Goal: Task Accomplishment & Management: Use online tool/utility

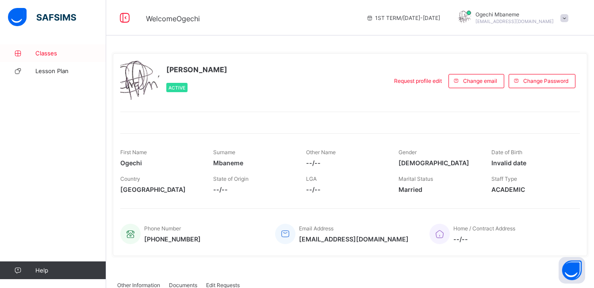
click at [41, 56] on span "Classes" at bounding box center [70, 53] width 71 height 7
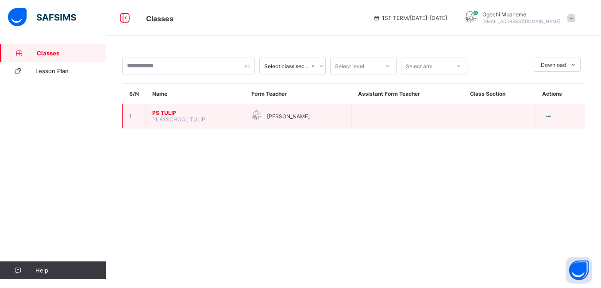
click at [169, 115] on span "PS TULIP" at bounding box center [195, 112] width 86 height 7
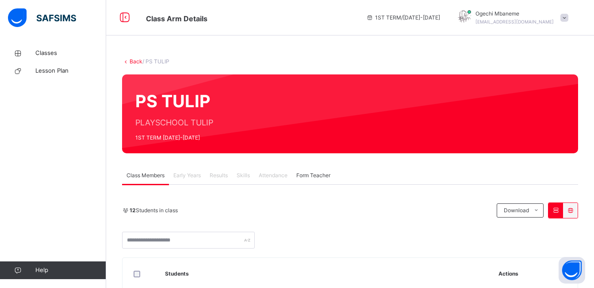
click at [274, 179] on span "Attendance" at bounding box center [273, 175] width 29 height 8
click at [276, 171] on span "Attendance" at bounding box center [273, 175] width 29 height 8
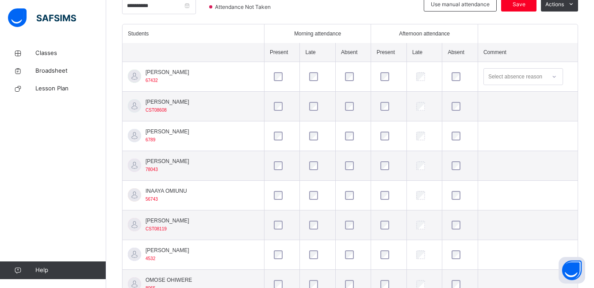
scroll to position [385, 0]
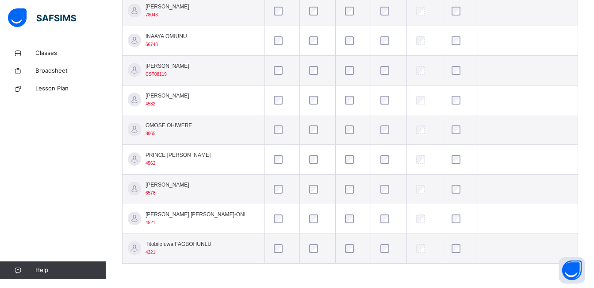
click at [341, 253] on div at bounding box center [353, 248] width 25 height 19
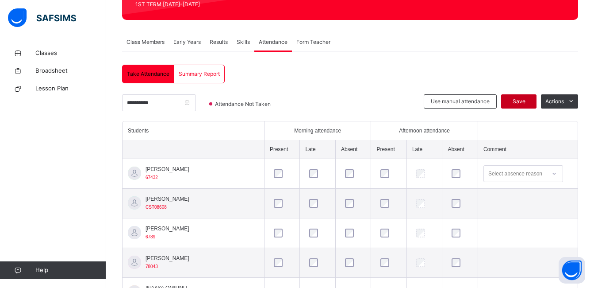
click at [521, 102] on span "Save" at bounding box center [519, 101] width 22 height 8
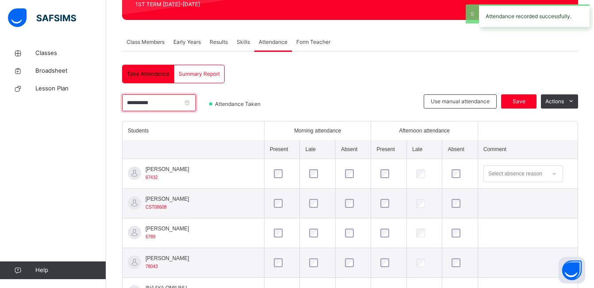
click at [185, 101] on input "**********" at bounding box center [159, 102] width 74 height 17
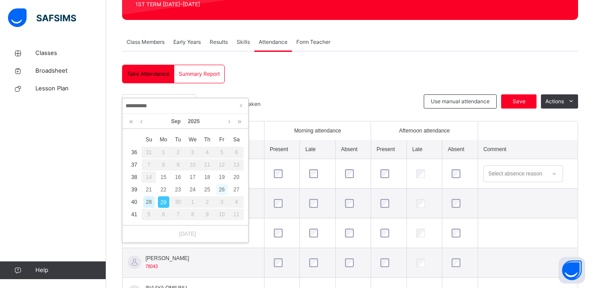
click at [222, 188] on div "26" at bounding box center [222, 190] width 12 height 12
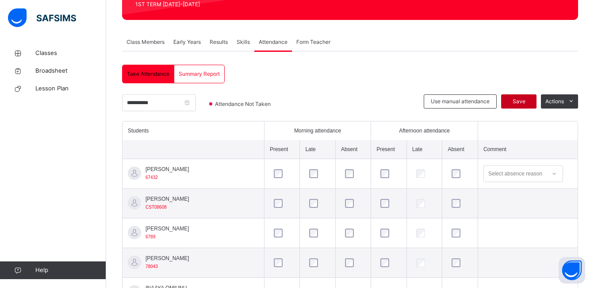
click at [529, 101] on span "Save" at bounding box center [519, 101] width 22 height 8
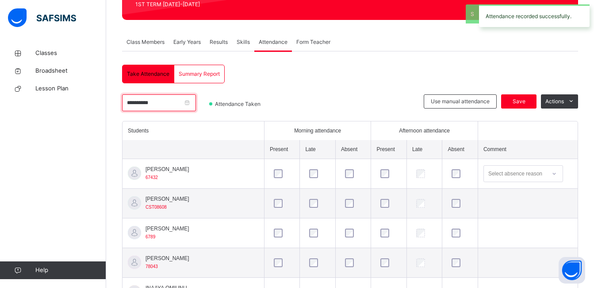
click at [171, 107] on input "**********" at bounding box center [159, 102] width 74 height 17
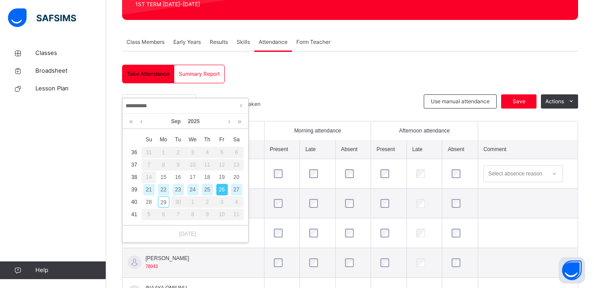
click at [206, 193] on div "25" at bounding box center [208, 190] width 12 height 12
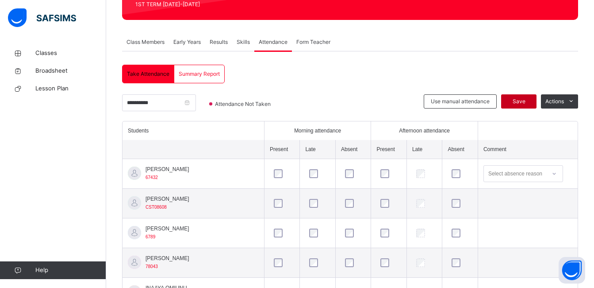
click at [530, 97] on span "Save" at bounding box center [519, 101] width 22 height 8
click at [172, 107] on input "**********" at bounding box center [159, 102] width 74 height 17
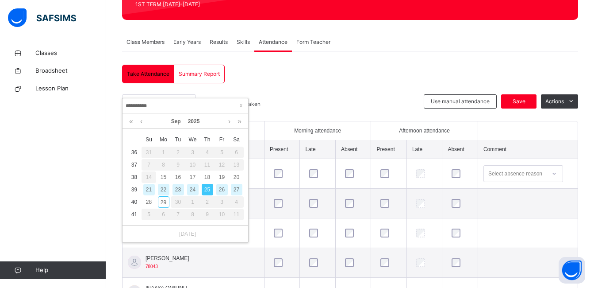
click at [192, 187] on div "24" at bounding box center [193, 190] width 12 height 12
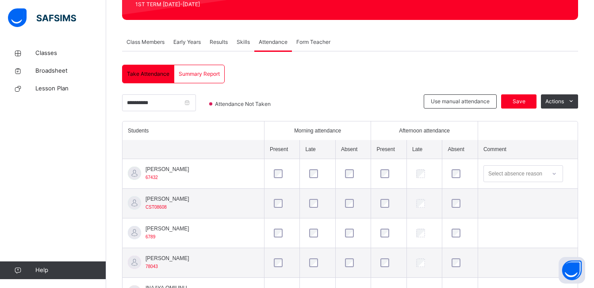
scroll to position [385, 0]
